Goal: Transaction & Acquisition: Purchase product/service

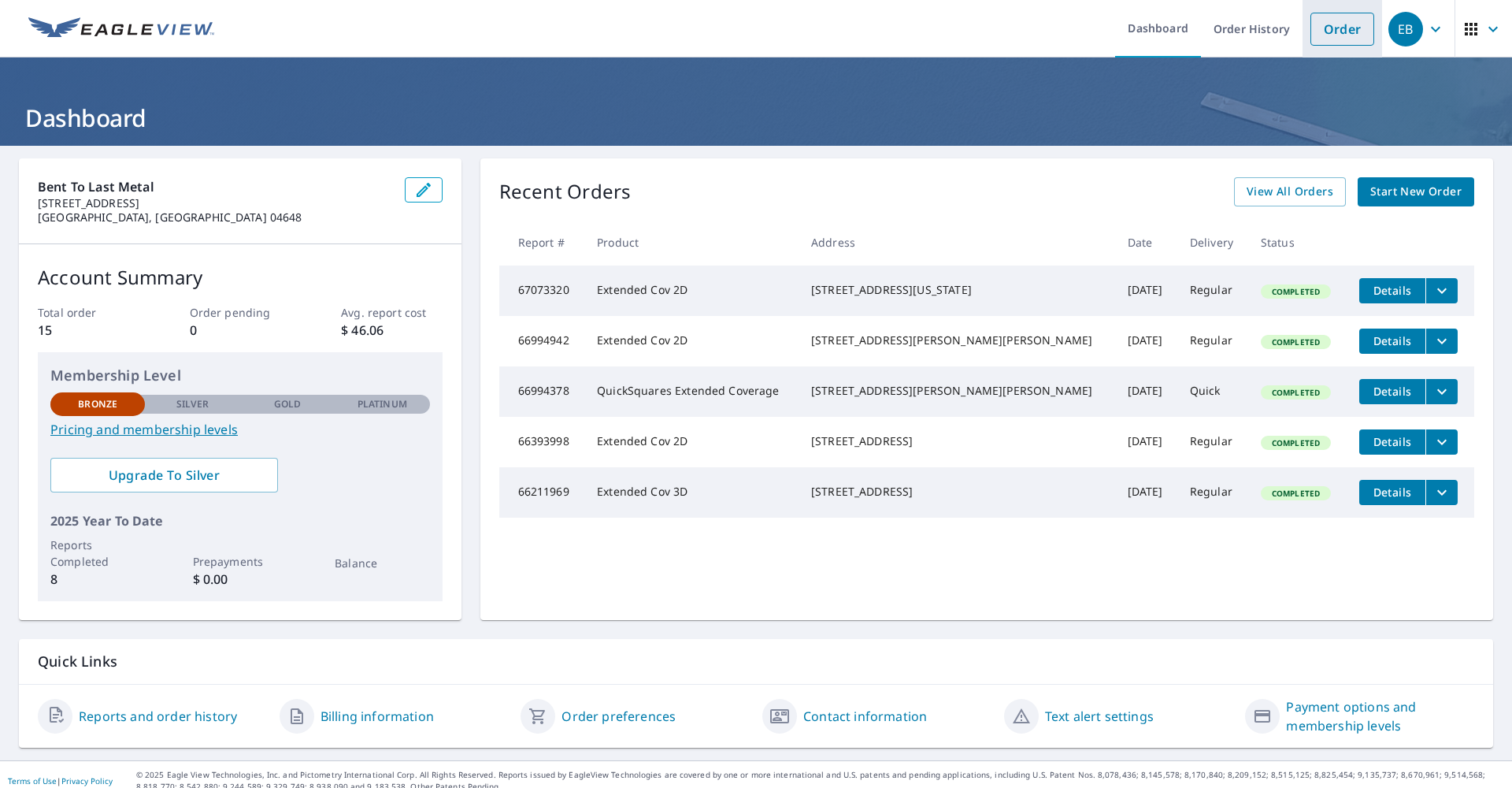
click at [1337, 34] on link "Order" at bounding box center [1342, 29] width 64 height 33
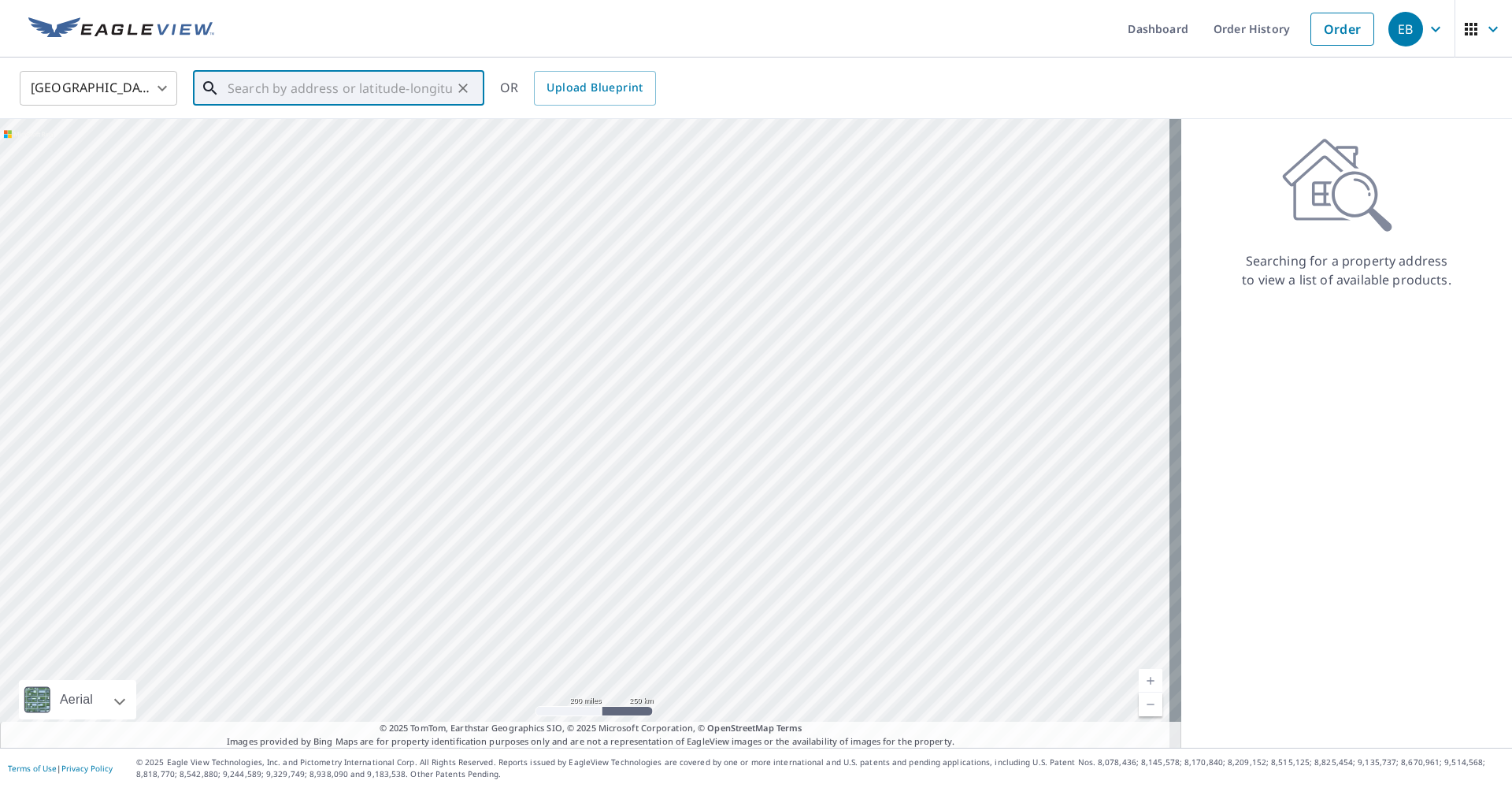
click at [245, 90] on input "text" at bounding box center [339, 88] width 225 height 44
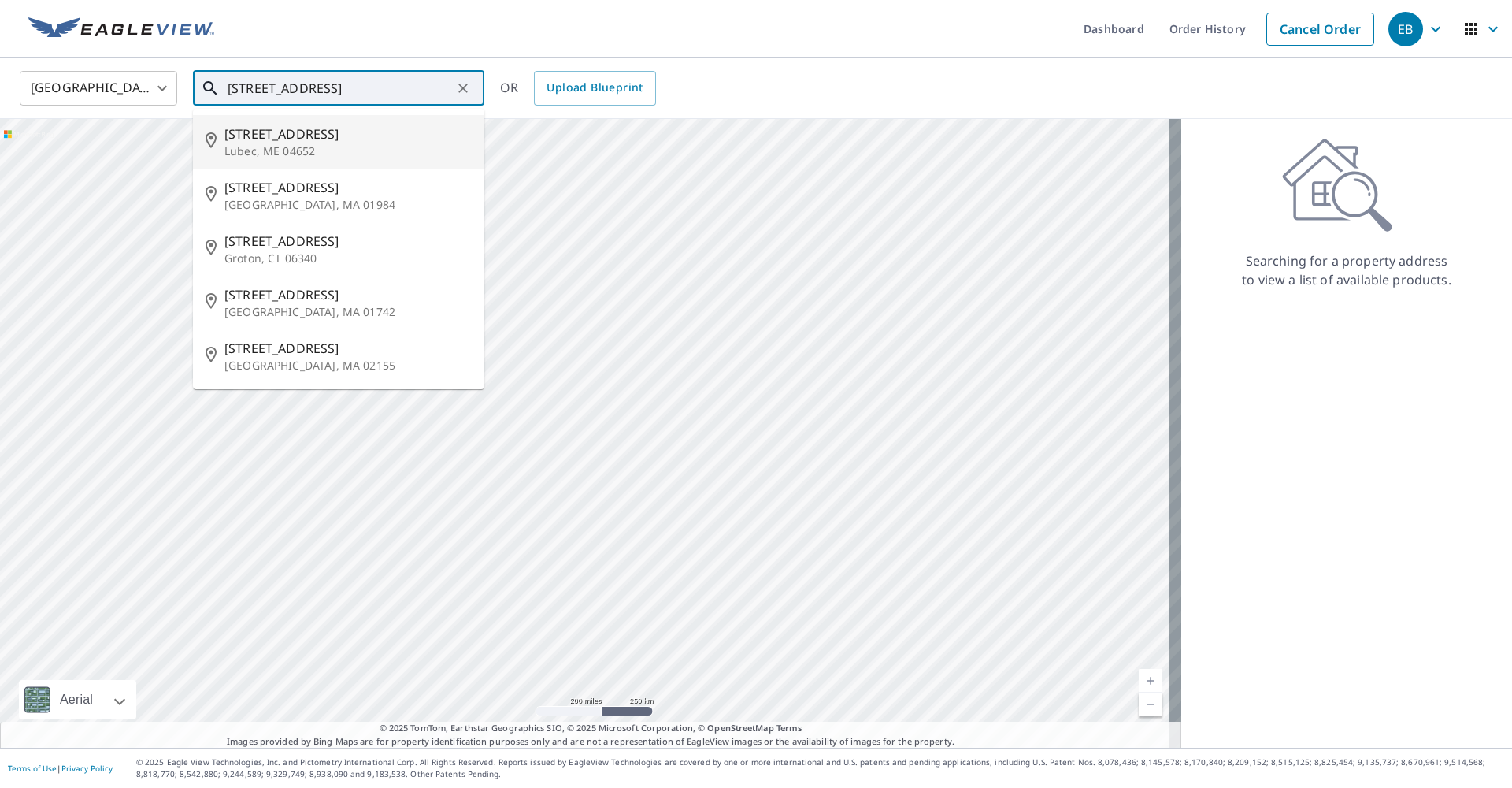
click at [244, 143] on p "Lubec, ME 04652" at bounding box center [348, 151] width 247 height 16
type input "[STREET_ADDRESS]"
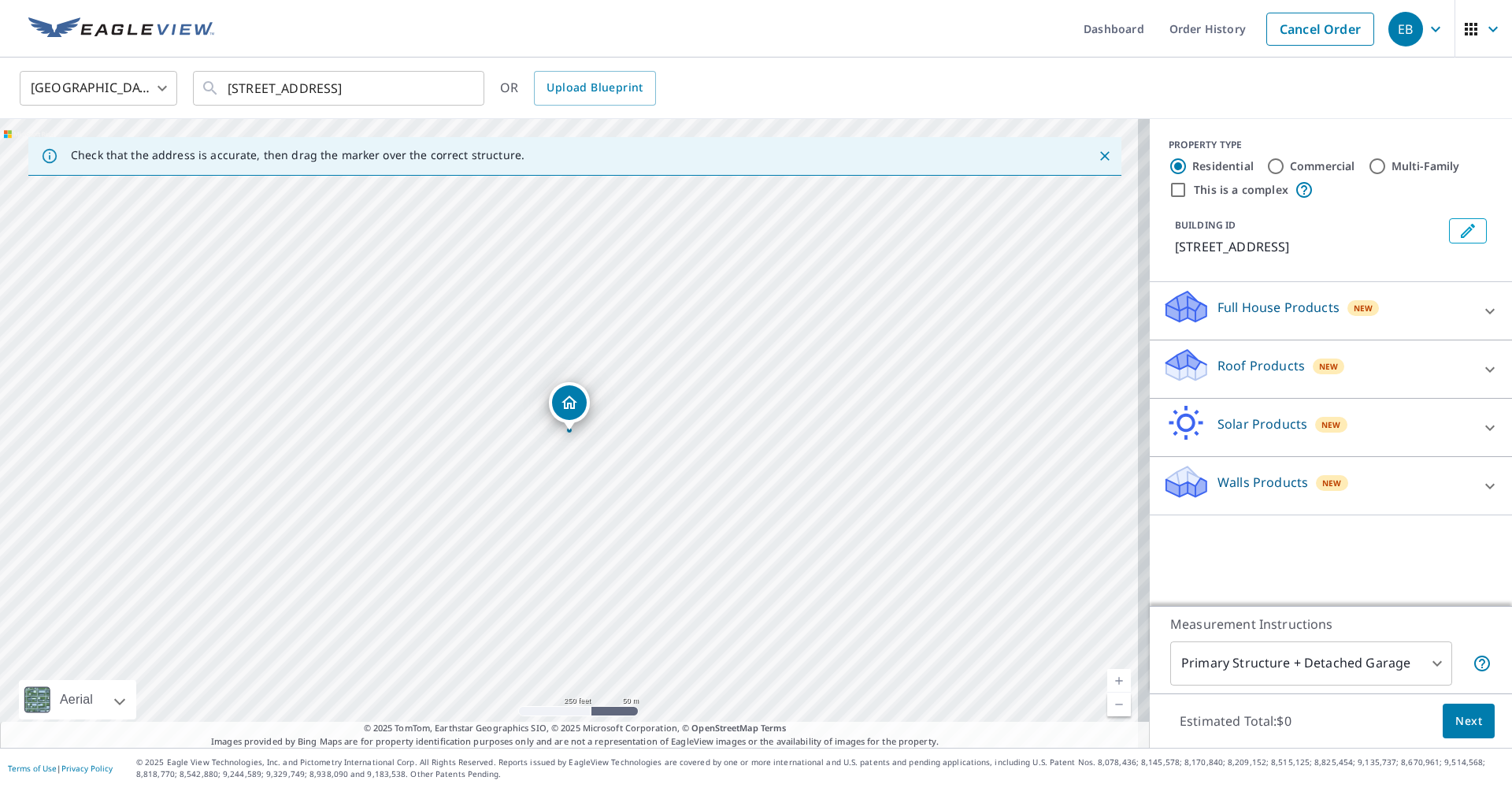
click at [1107, 679] on link "Current Level 17, Zoom In" at bounding box center [1119, 680] width 23 height 23
click at [1107, 679] on link "Current Level 19, Zoom In" at bounding box center [1119, 680] width 23 height 23
click at [1107, 676] on link "Current Level 20, Zoom In Disabled" at bounding box center [1119, 680] width 23 height 23
click at [1107, 684] on link "Current Level 20, Zoom In Disabled" at bounding box center [1119, 680] width 23 height 23
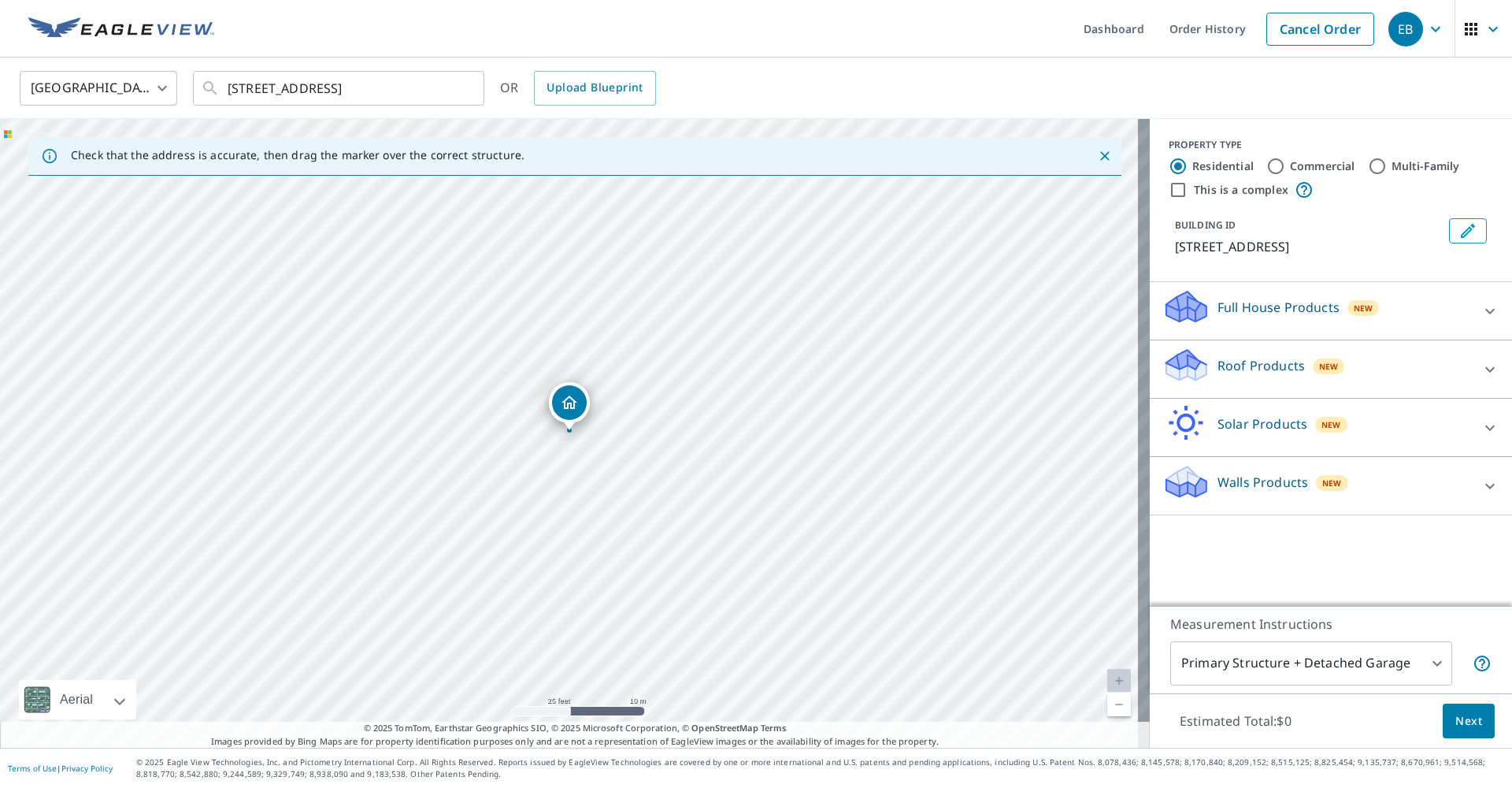
click at [1122, 720] on div "[STREET_ADDRESS]" at bounding box center [575, 433] width 1150 height 629
